Goal: Task Accomplishment & Management: Manage account settings

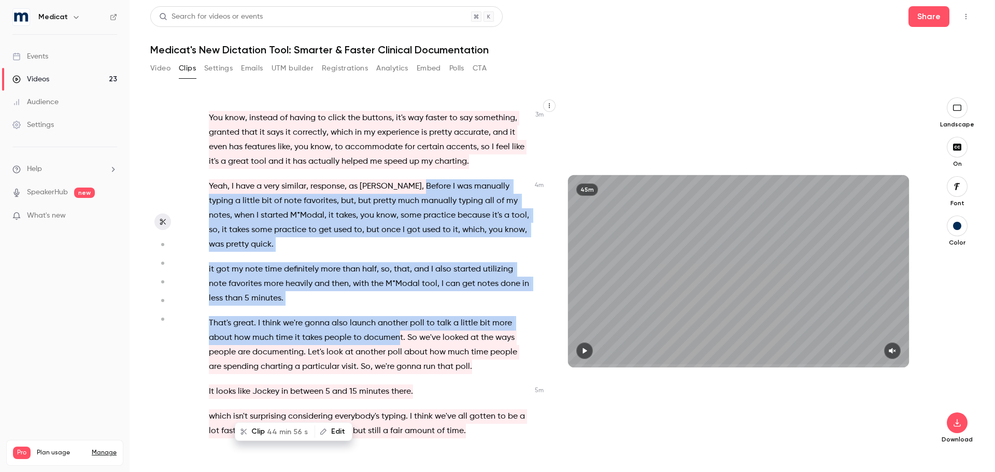
scroll to position [818, 0]
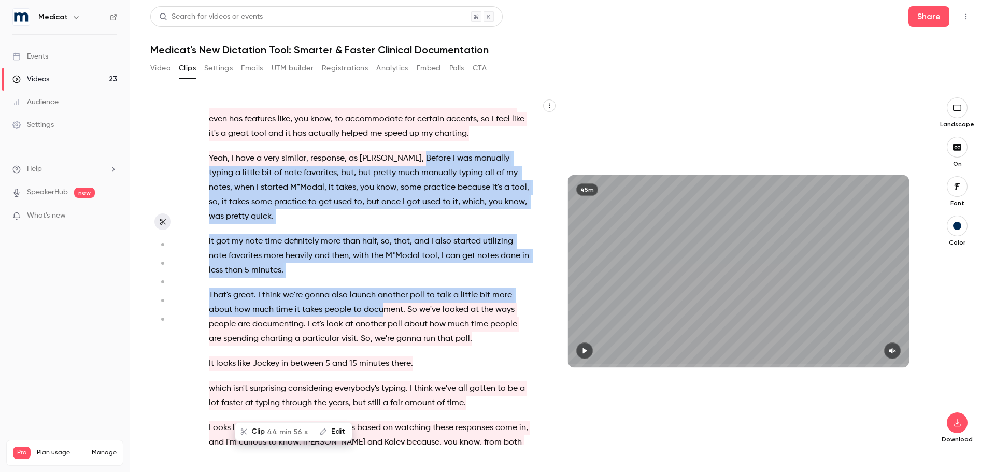
drag, startPoint x: 382, startPoint y: 277, endPoint x: 384, endPoint y: 317, distance: 40.0
click at [384, 317] on div "Welcome to Medica's new dictation tool , smarter and faster clinical documentat…" at bounding box center [374, 276] width 357 height 337
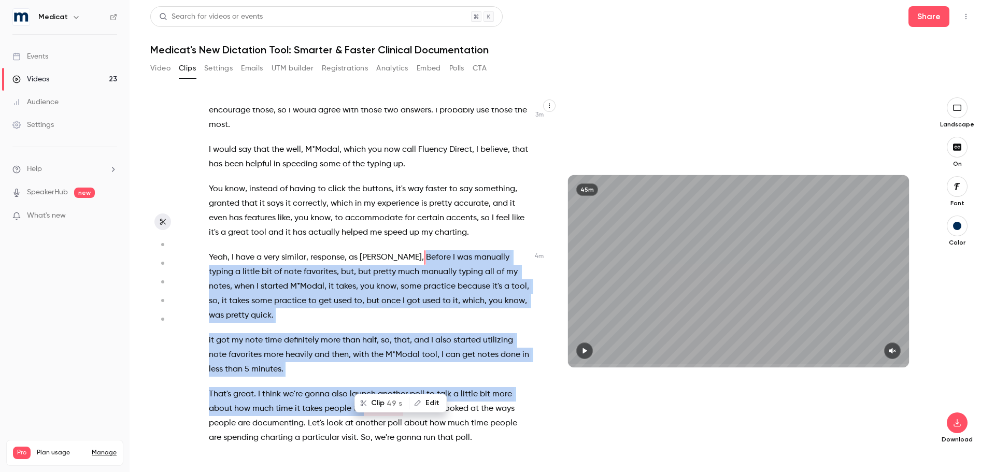
scroll to position [714, 0]
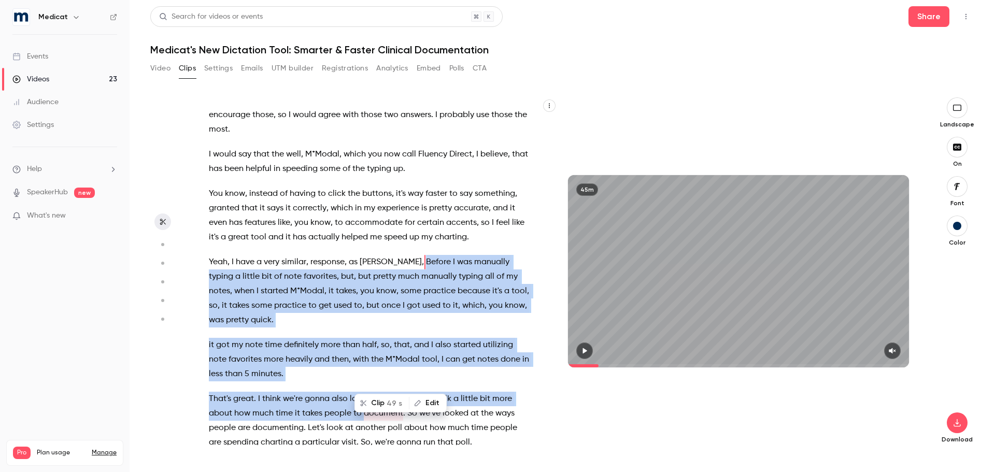
type input "*****"
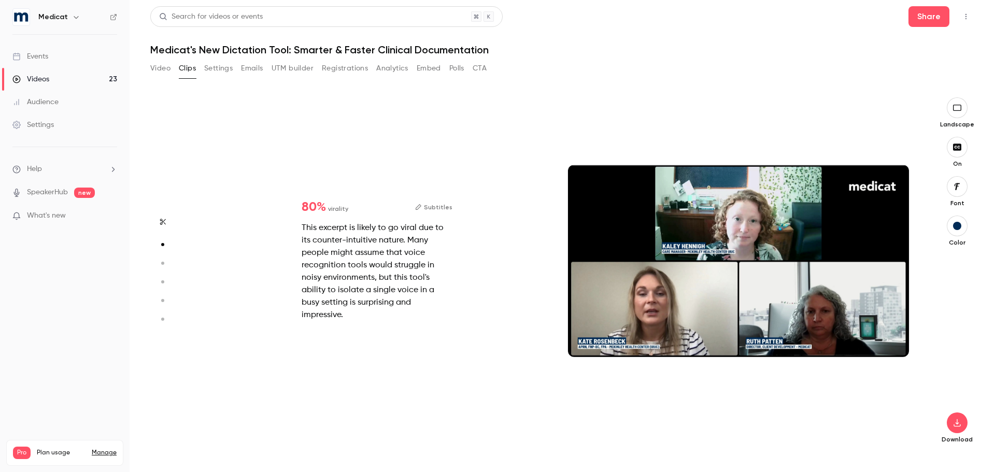
scroll to position [0, 0]
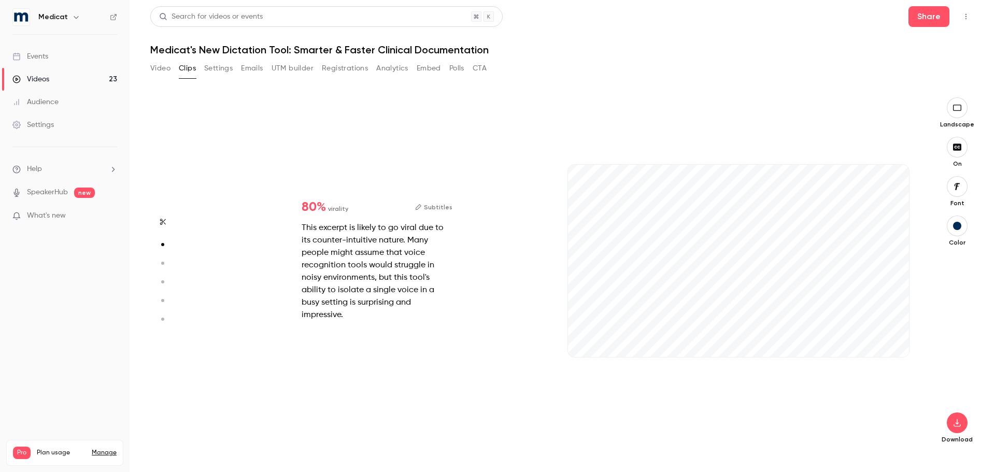
type input "*"
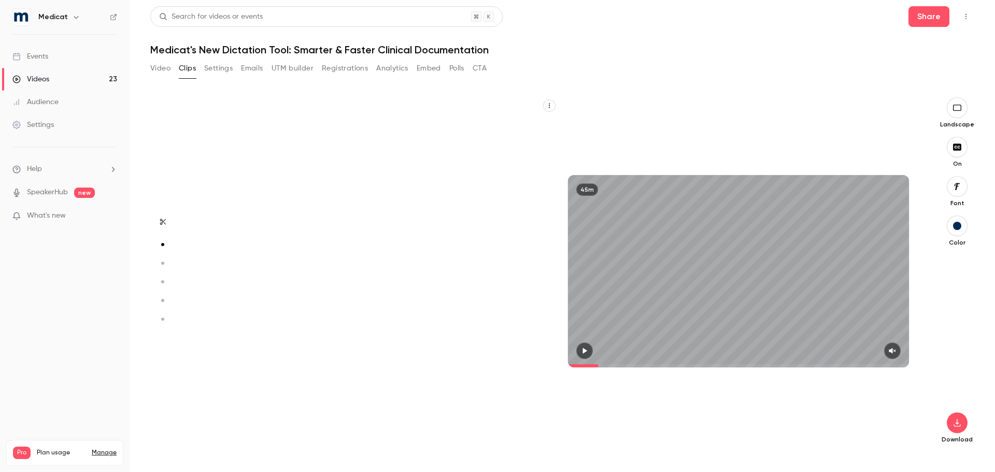
type input "*****"
type input "*"
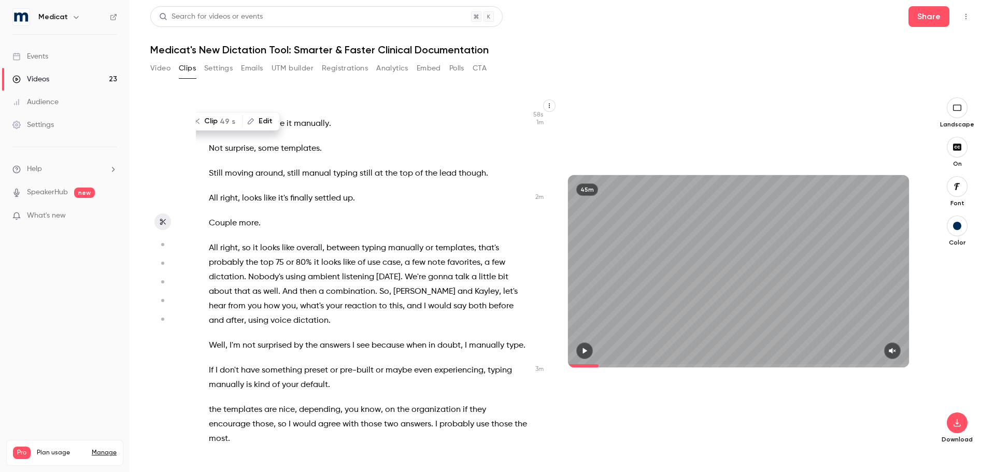
scroll to position [714, 0]
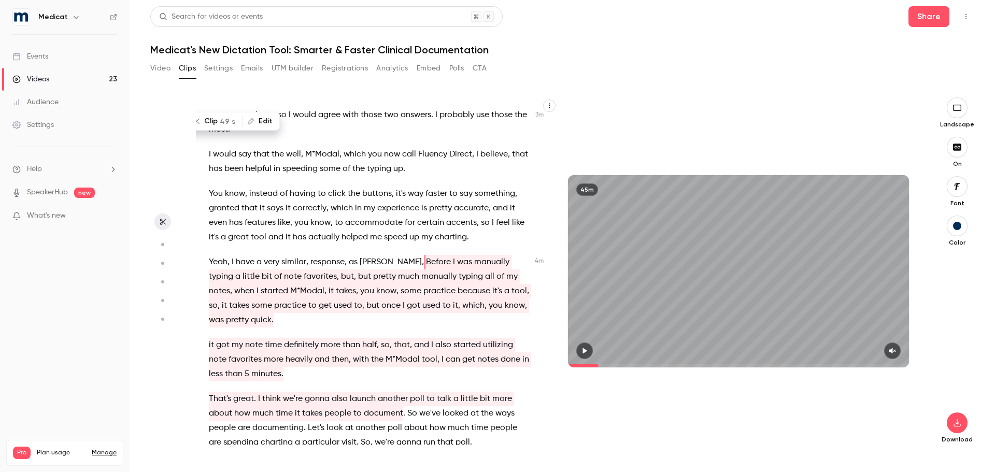
click at [699, 420] on div "45m" at bounding box center [739, 271] width 362 height 348
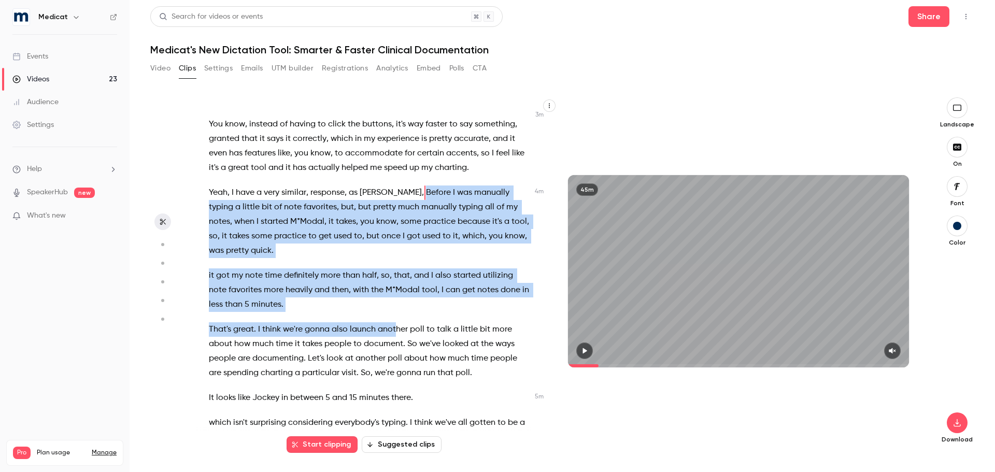
scroll to position [818, 0]
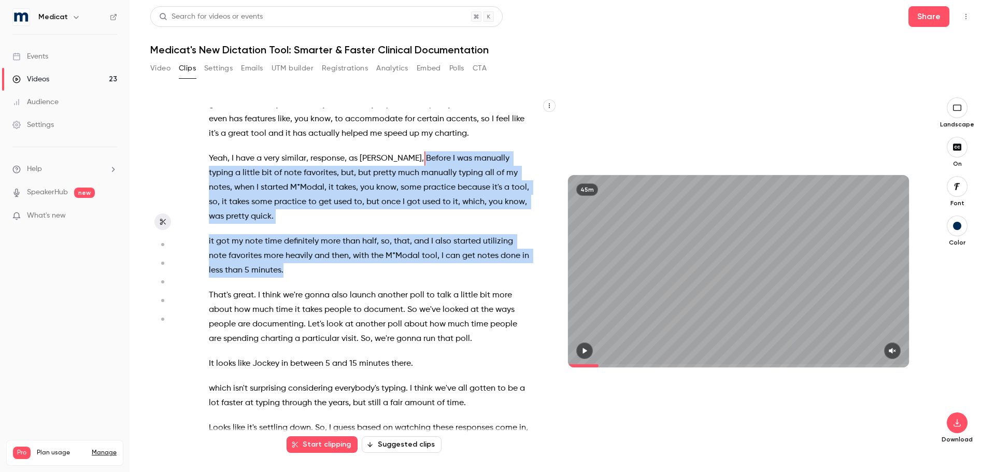
drag, startPoint x: 382, startPoint y: 277, endPoint x: 305, endPoint y: 284, distance: 77.0
click at [305, 284] on div "Welcome to Medica's new dictation tool , smarter and faster clinical documentat…" at bounding box center [374, 276] width 357 height 337
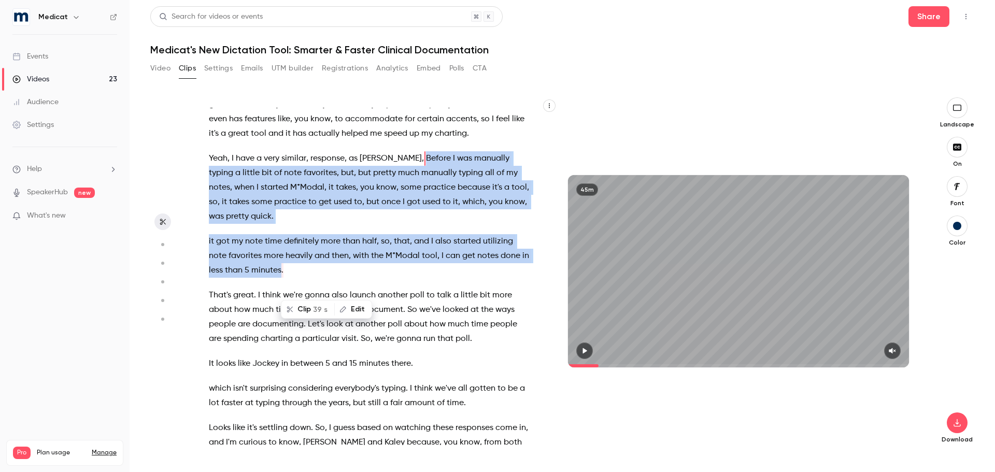
copy div "Before I was manually typing a little bit of note favorites , but , but pretty …"
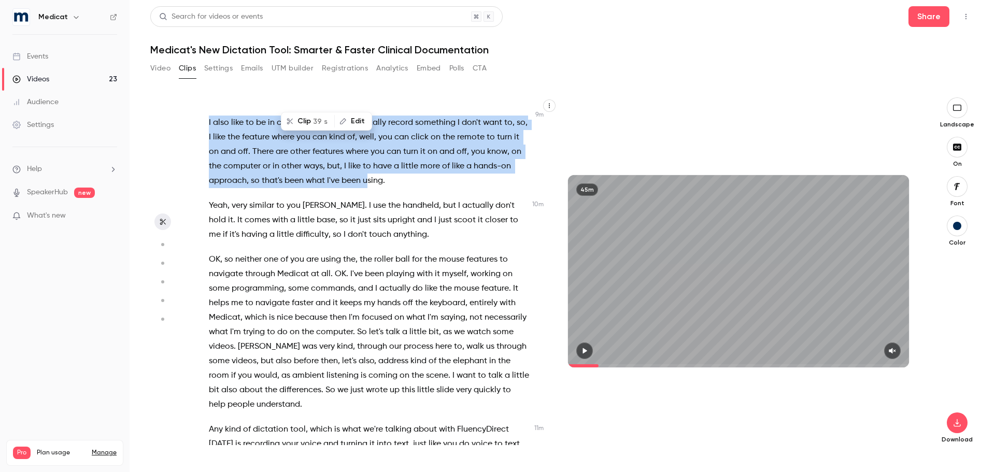
scroll to position [1916, 0]
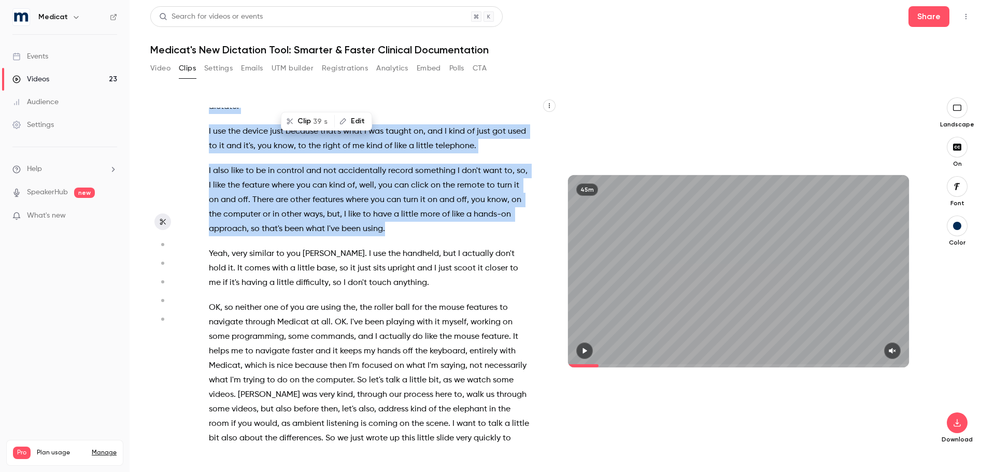
drag, startPoint x: 230, startPoint y: 275, endPoint x: 426, endPoint y: 250, distance: 197.4
click at [426, 250] on div "Welcome to Medica's new dictation tool , smarter and faster clinical documentat…" at bounding box center [374, 276] width 357 height 337
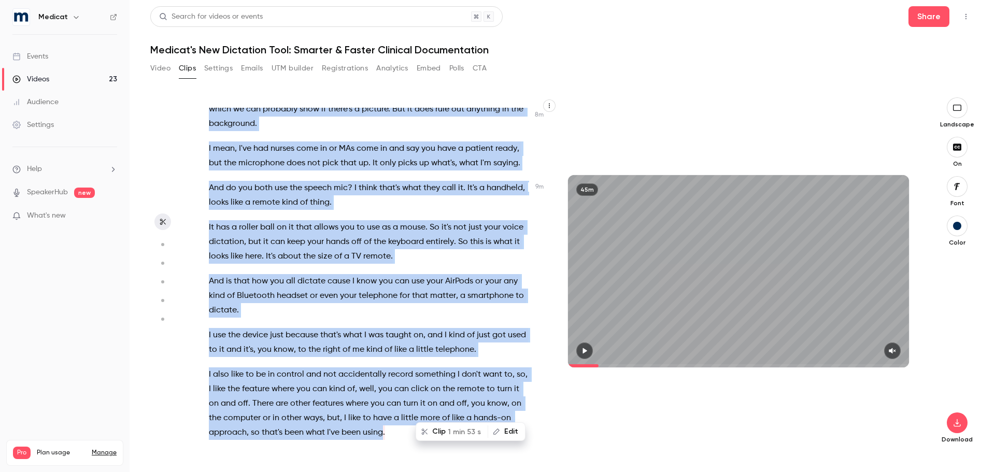
scroll to position [1502, 0]
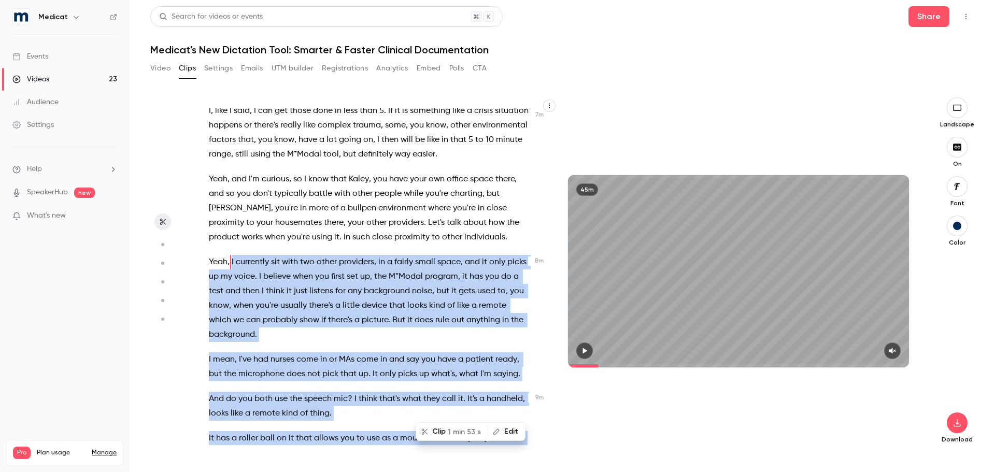
type input "*****"
copy div "I currently sit with two other providers , in a fairly small space , and it onl…"
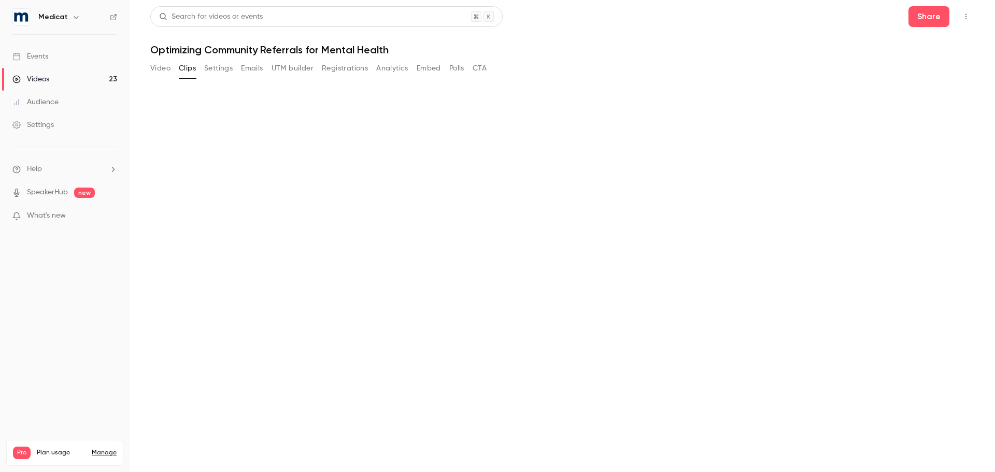
click at [54, 60] on link "Events" at bounding box center [65, 56] width 130 height 23
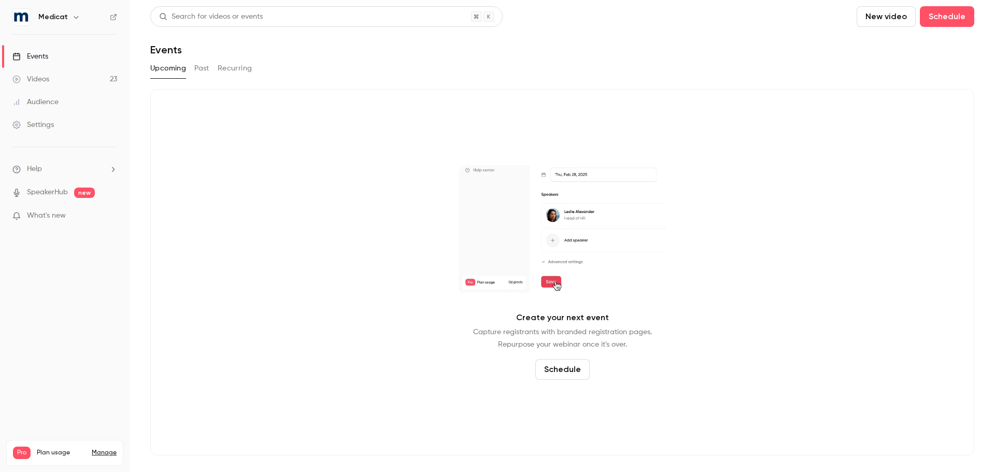
click at [198, 70] on button "Past" at bounding box center [201, 68] width 15 height 17
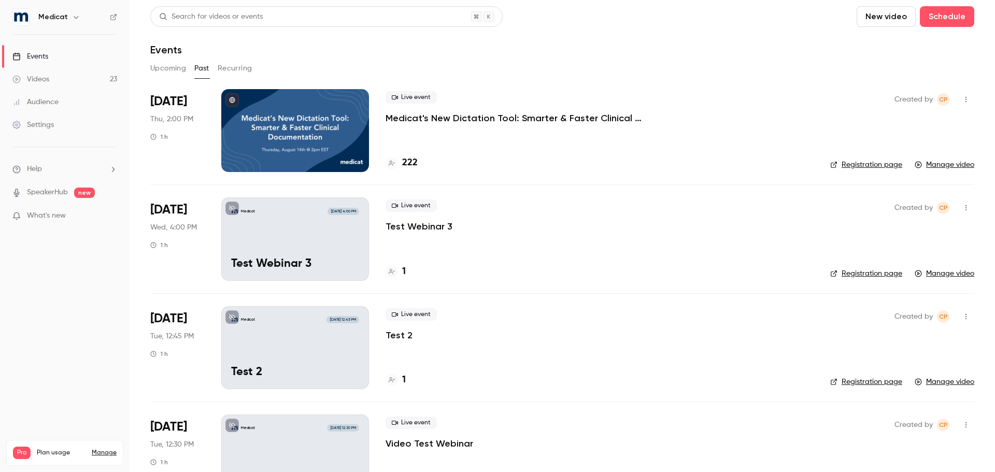
click at [412, 165] on h4 "222" at bounding box center [410, 163] width 16 height 14
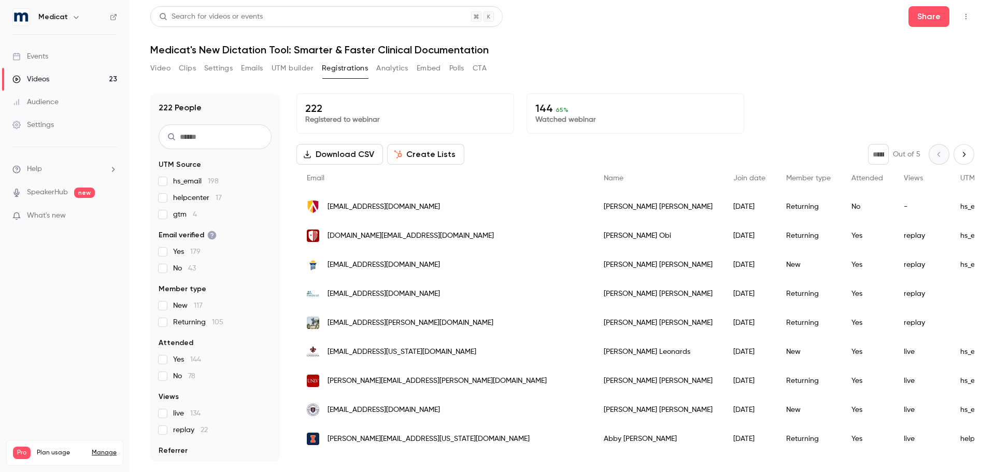
click at [223, 70] on button "Settings" at bounding box center [218, 68] width 29 height 17
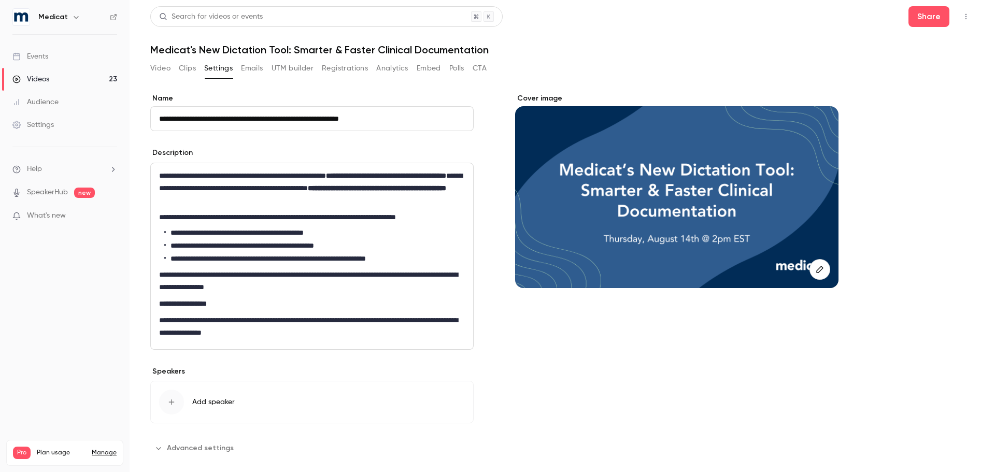
click at [161, 72] on button "Video" at bounding box center [160, 68] width 20 height 17
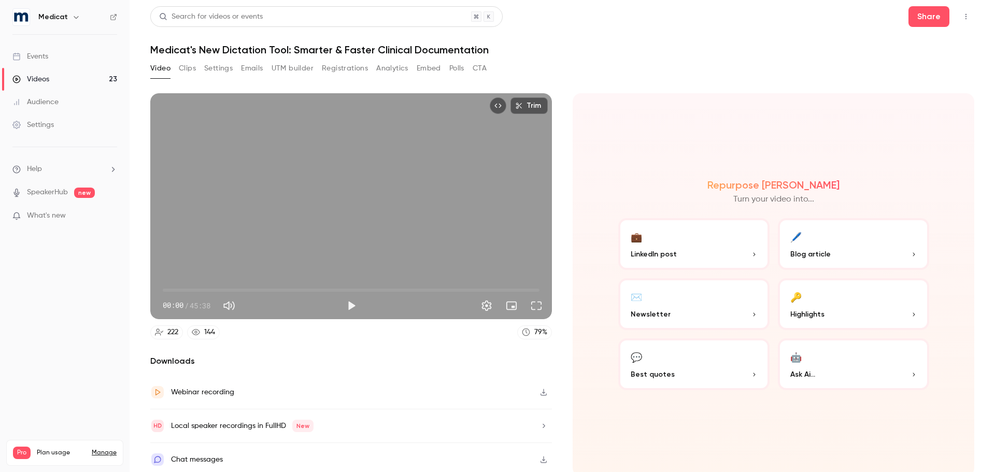
click at [186, 72] on button "Clips" at bounding box center [187, 68] width 17 height 17
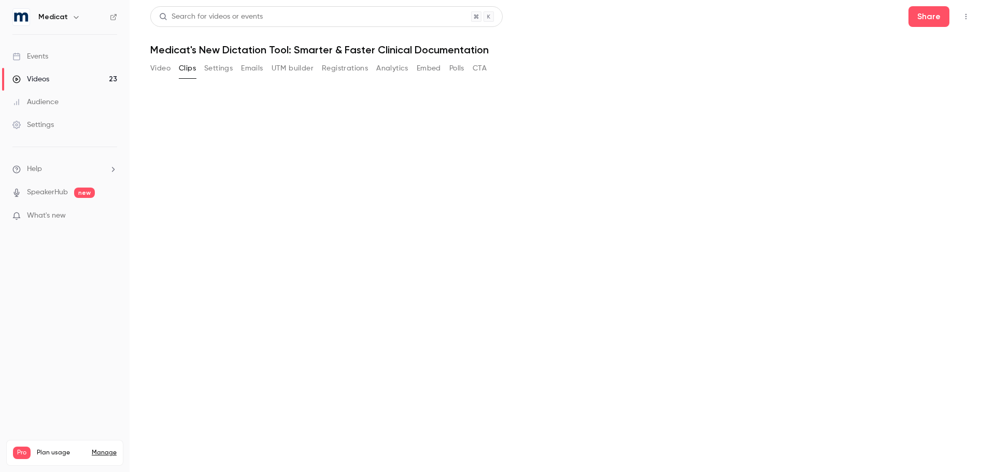
click at [219, 68] on button "Settings" at bounding box center [218, 68] width 29 height 17
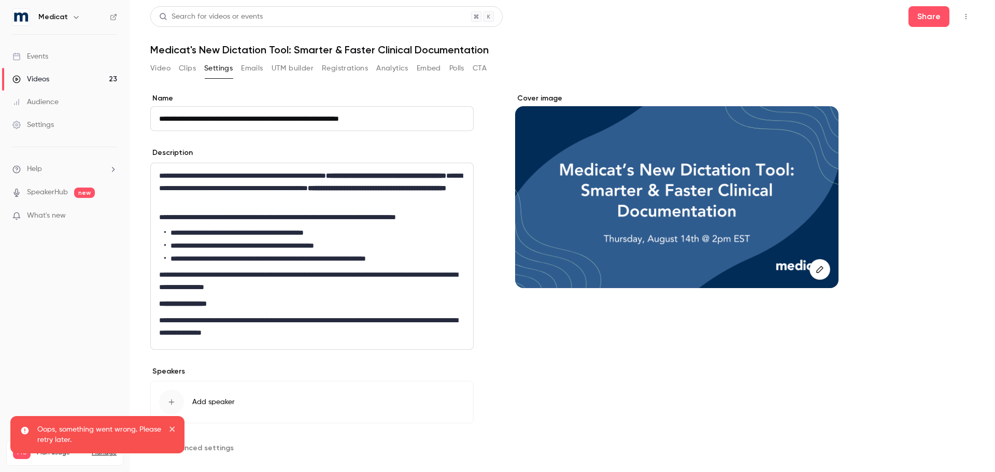
click at [253, 68] on button "Emails" at bounding box center [252, 68] width 22 height 17
